Goal: Transaction & Acquisition: Book appointment/travel/reservation

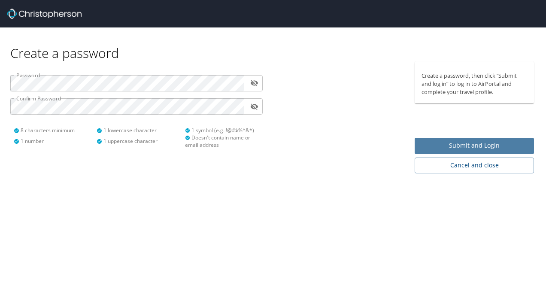
click at [436, 142] on span "Submit and Login" at bounding box center [475, 145] width 106 height 11
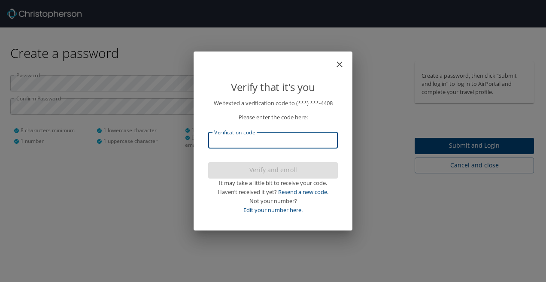
click at [308, 145] on input "Verification code" at bounding box center [273, 140] width 130 height 16
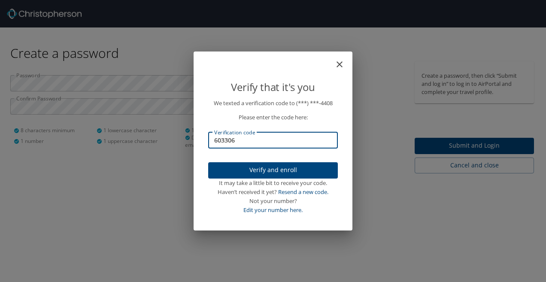
type input "603306"
click at [287, 175] on span "Verify and enroll" at bounding box center [273, 170] width 116 height 11
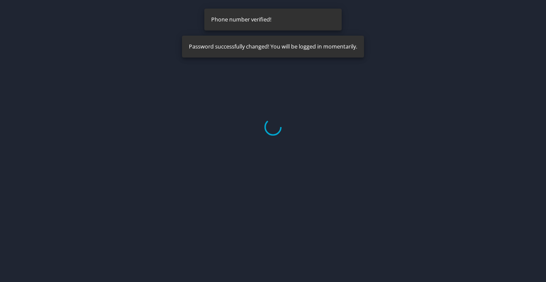
select select "US"
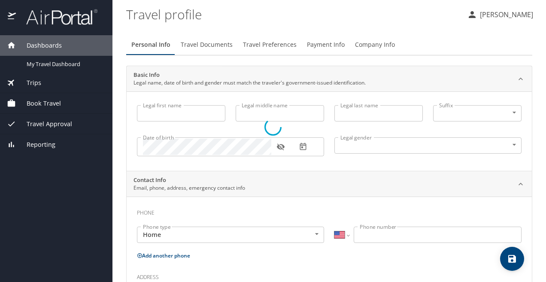
type input "Huyen"
type input "Bui"
type input "Female"
select select "US"
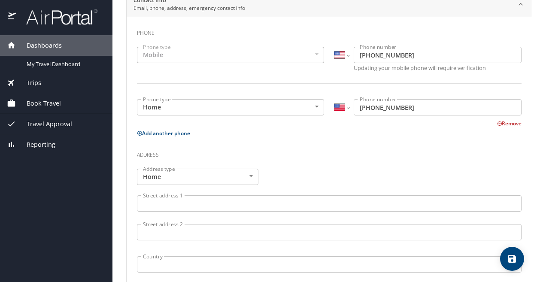
scroll to position [258, 0]
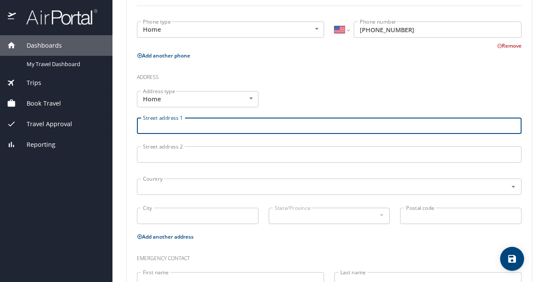
click at [245, 124] on input "Street address 1" at bounding box center [329, 126] width 385 height 16
type input "511 East 1st Avenue"
click at [225, 158] on input "Street address 2" at bounding box center [329, 154] width 385 height 16
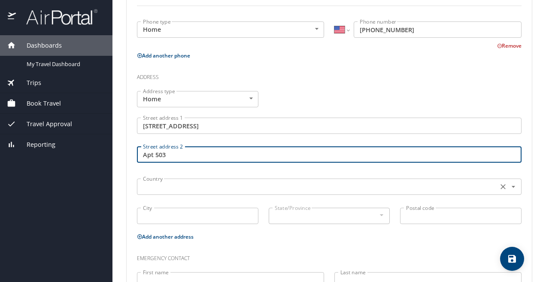
type input "Apt 503"
click at [214, 187] on input "text" at bounding box center [317, 186] width 354 height 11
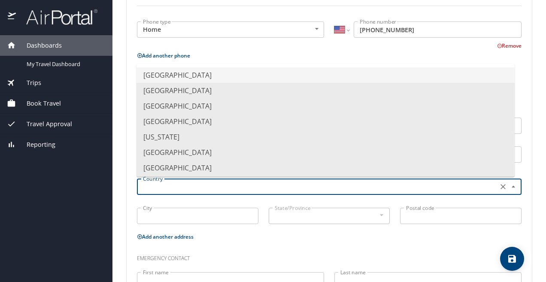
click at [210, 71] on li "United States of America" at bounding box center [326, 74] width 378 height 15
type input "United States of America"
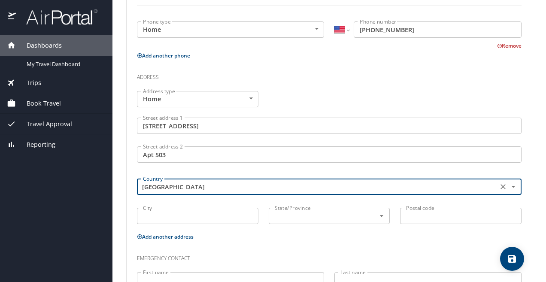
click at [164, 224] on input "City" at bounding box center [197, 216] width 121 height 16
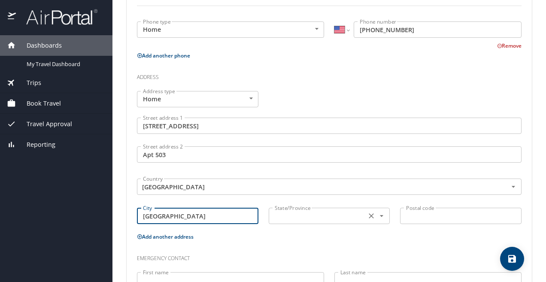
type input "Salt Lake City"
click at [285, 218] on input "text" at bounding box center [316, 215] width 91 height 11
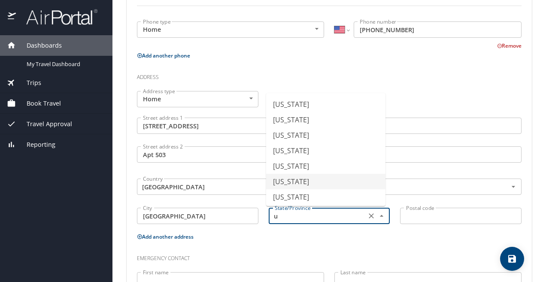
scroll to position [33, 0]
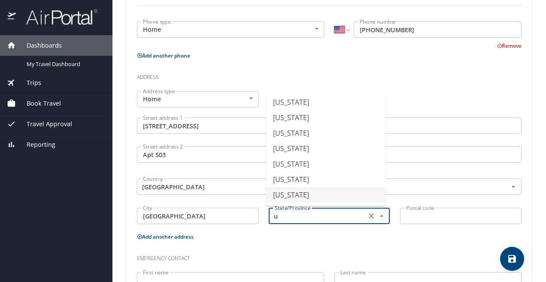
click at [285, 193] on li "Utah" at bounding box center [325, 194] width 119 height 15
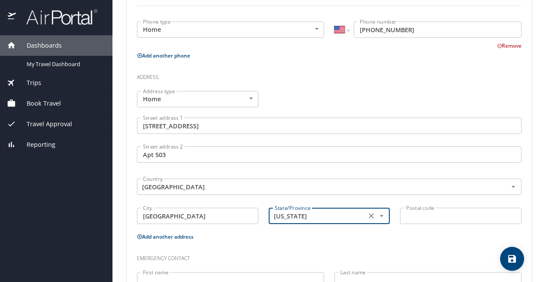
type input "Utah"
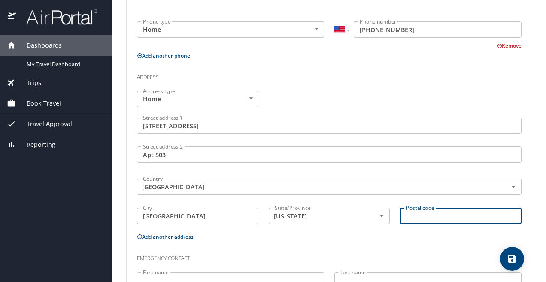
click at [432, 219] on input "Postal code" at bounding box center [460, 216] width 121 height 16
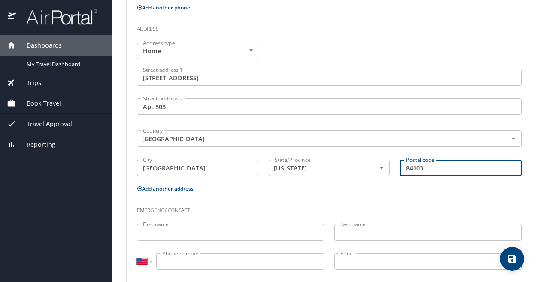
scroll to position [322, 0]
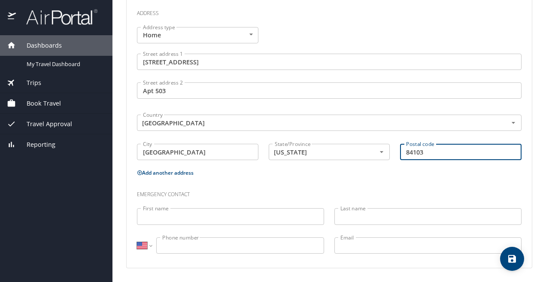
type input "84103"
click at [223, 216] on input "First name" at bounding box center [230, 216] width 187 height 16
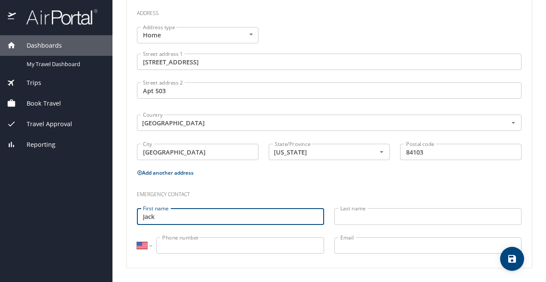
type input "Jack"
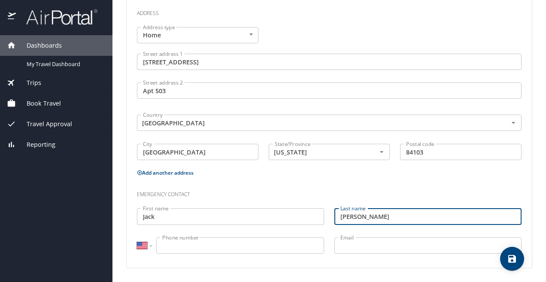
type input "Skalicky"
click at [173, 245] on input "Phone number" at bounding box center [240, 245] width 168 height 16
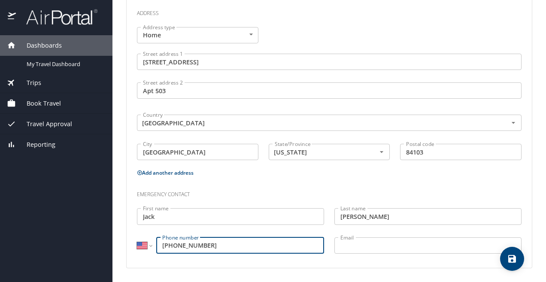
type input "(385) 444-0018"
click at [342, 249] on input "Email" at bounding box center [427, 245] width 187 height 16
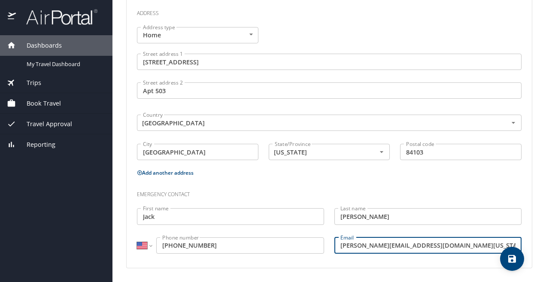
type input "skalicky@biochem.utah.edu"
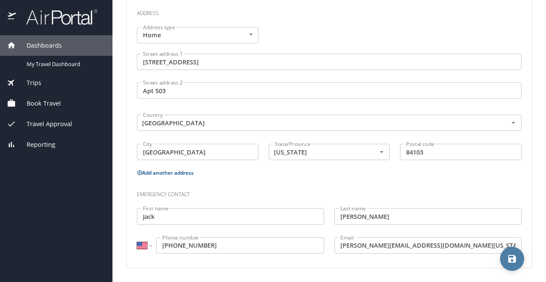
click at [516, 259] on icon "save" at bounding box center [512, 259] width 8 height 8
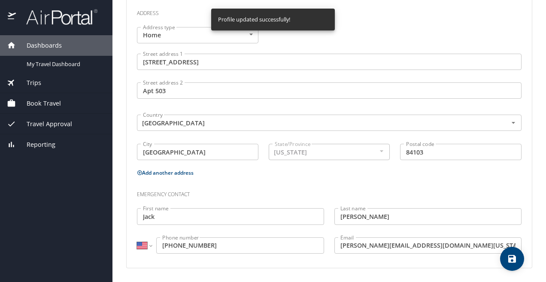
select select "US"
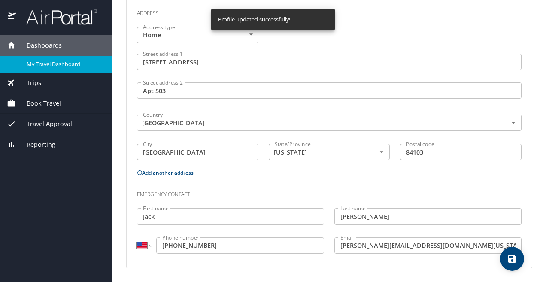
click at [72, 59] on div "My Travel Dashboard" at bounding box center [56, 64] width 99 height 10
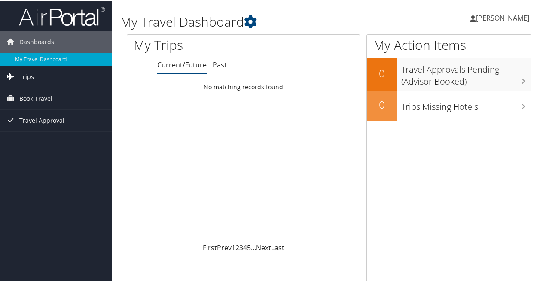
click at [56, 80] on link "Trips" at bounding box center [56, 75] width 112 height 21
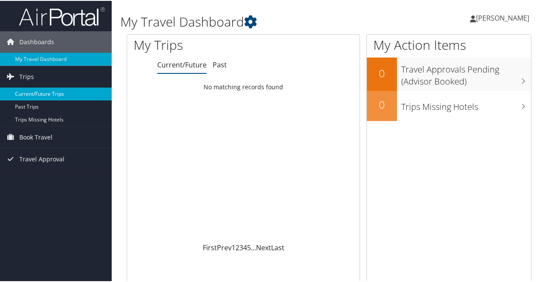
click at [55, 93] on link "Current/Future Trips" at bounding box center [56, 93] width 112 height 13
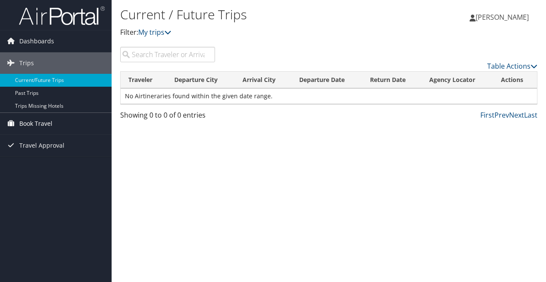
click at [38, 120] on span "Book Travel" at bounding box center [35, 123] width 33 height 21
click at [35, 182] on span "Travel Approval" at bounding box center [41, 183] width 45 height 21
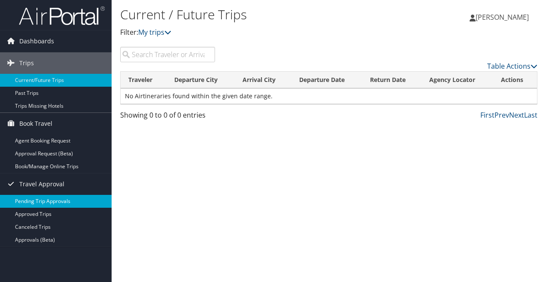
click at [36, 200] on link "Pending Trip Approvals" at bounding box center [56, 201] width 112 height 13
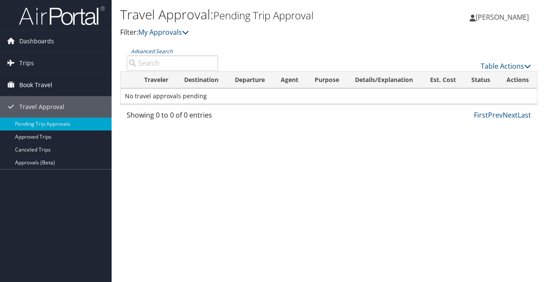
click at [31, 84] on span "Book Travel" at bounding box center [35, 84] width 33 height 21
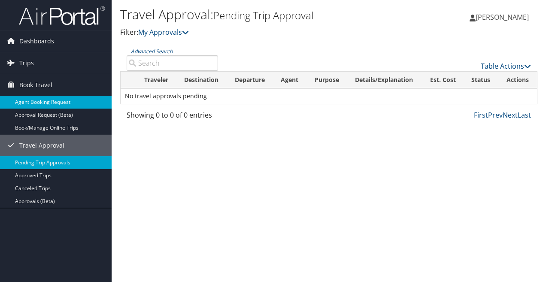
click at [28, 103] on link "Agent Booking Request" at bounding box center [56, 102] width 112 height 13
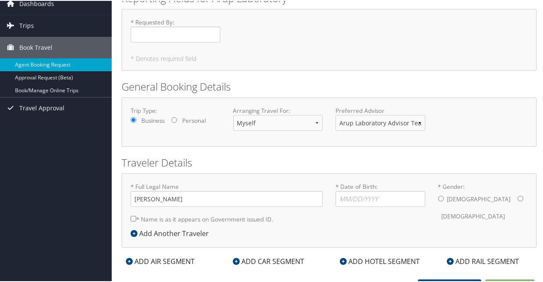
scroll to position [48, 0]
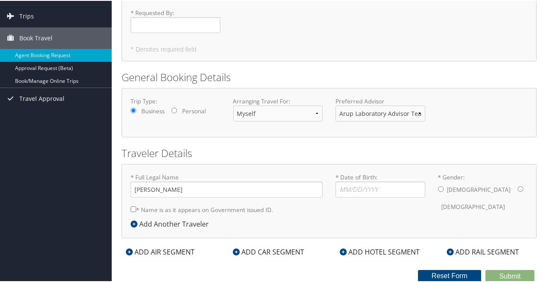
click at [496, 73] on h2 "General Booking Details" at bounding box center [328, 76] width 415 height 15
click at [356, 112] on select "Arup Laboratory Advisor Team" at bounding box center [380, 113] width 90 height 16
click at [294, 157] on h2 "Traveler Details" at bounding box center [328, 152] width 415 height 15
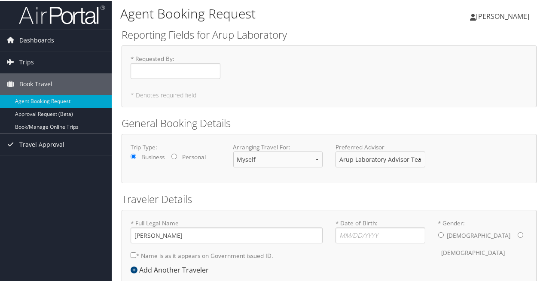
scroll to position [0, 0]
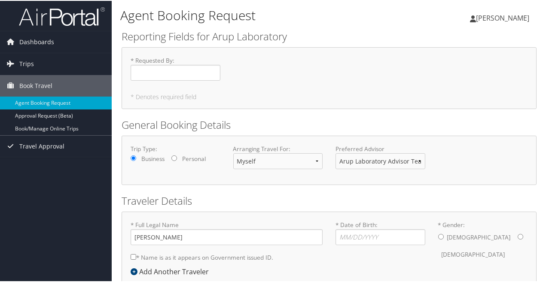
click at [501, 13] on span "[PERSON_NAME]" at bounding box center [502, 16] width 53 height 9
click at [450, 136] on link "Sign Out" at bounding box center [480, 140] width 96 height 15
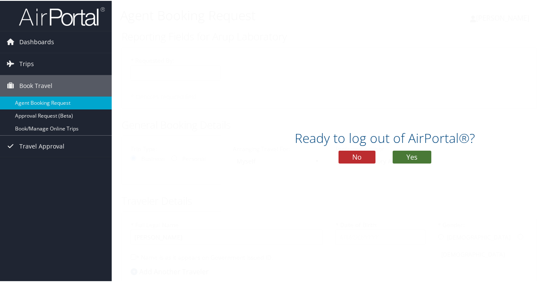
click at [408, 158] on button "Yes" at bounding box center [411, 156] width 39 height 13
